Goal: Information Seeking & Learning: Learn about a topic

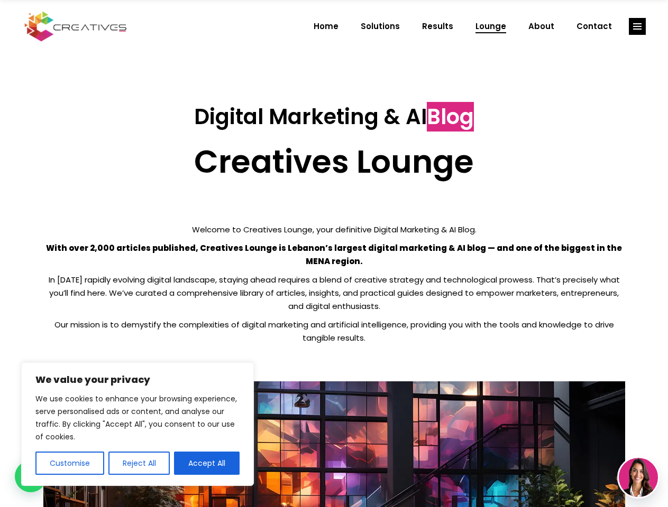
click at [334, 254] on p "With over 2,000 articles published, Creatives Lounge is Lebanon’s largest digit…" at bounding box center [333, 255] width 581 height 26
click at [69, 464] on button "Customise" at bounding box center [69, 463] width 69 height 23
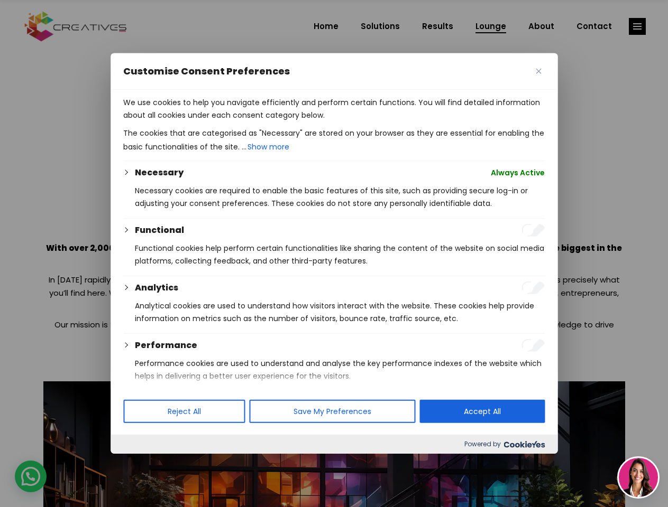
click at [138, 464] on div at bounding box center [334, 253] width 668 height 507
click at [207, 122] on p "We use cookies to help you navigate efficiently and perform certain functions. …" at bounding box center [333, 108] width 421 height 25
click at [637, 26] on div at bounding box center [334, 253] width 668 height 507
click at [638, 478] on img at bounding box center [637, 477] width 39 height 39
